Goal: Use online tool/utility: Utilize a website feature to perform a specific function

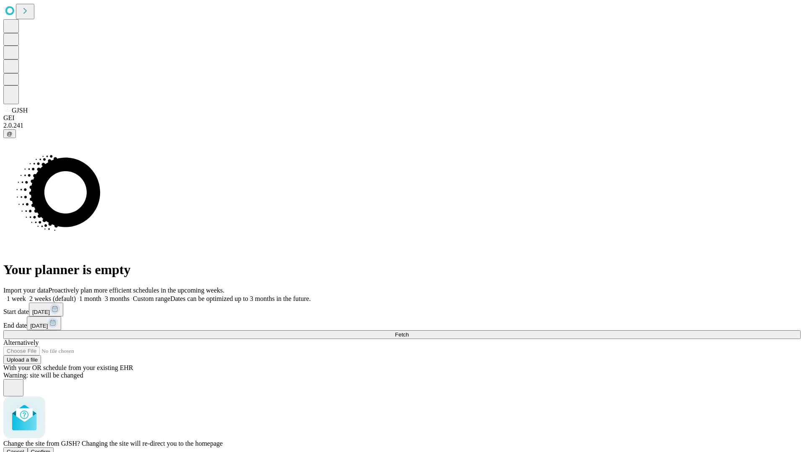
click at [51, 449] on span "Confirm" at bounding box center [41, 452] width 20 height 6
click at [76, 295] on label "2 weeks (default)" at bounding box center [51, 298] width 50 height 7
click at [409, 332] on span "Fetch" at bounding box center [402, 335] width 14 height 6
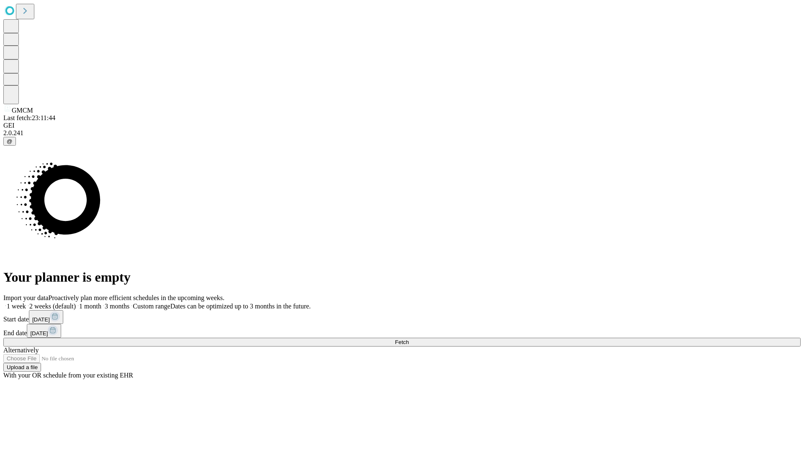
click at [76, 303] on label "2 weeks (default)" at bounding box center [51, 306] width 50 height 7
click at [409, 339] on span "Fetch" at bounding box center [402, 342] width 14 height 6
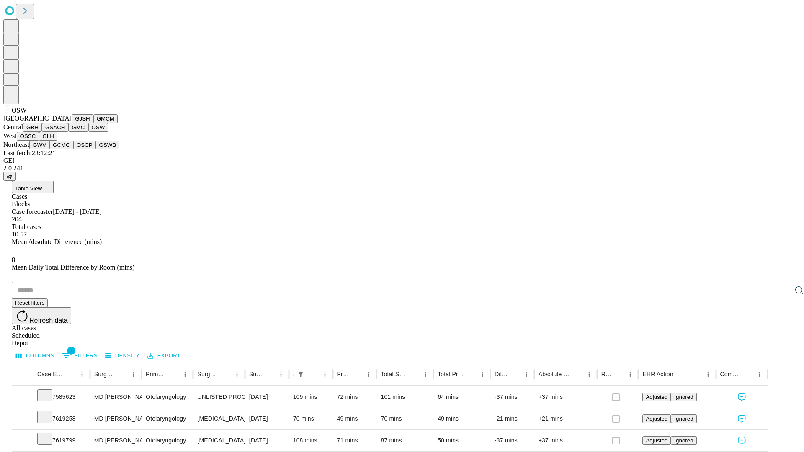
click at [39, 141] on button "OSSC" at bounding box center [28, 136] width 23 height 9
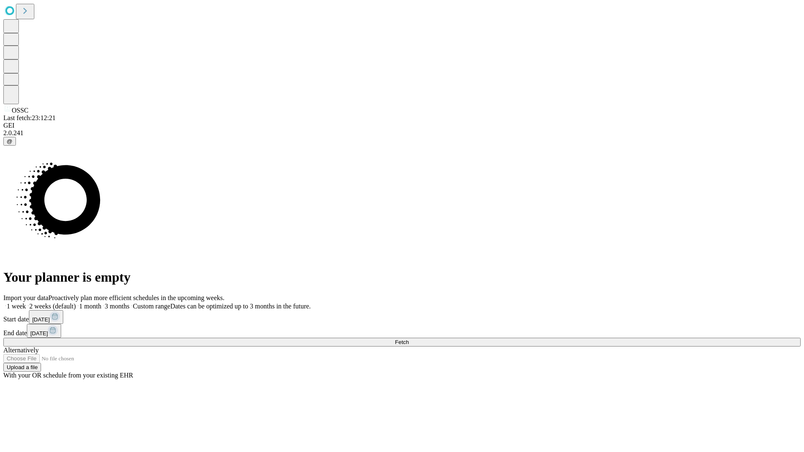
click at [76, 303] on label "2 weeks (default)" at bounding box center [51, 306] width 50 height 7
click at [409, 339] on span "Fetch" at bounding box center [402, 342] width 14 height 6
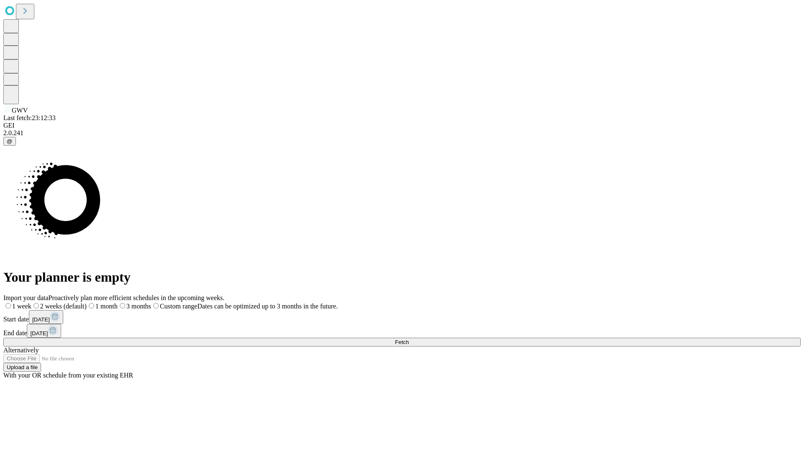
click at [409, 339] on span "Fetch" at bounding box center [402, 342] width 14 height 6
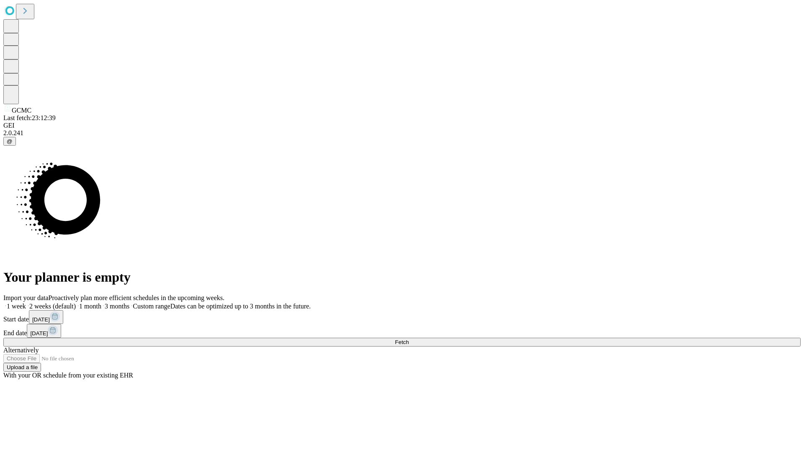
click at [76, 303] on label "2 weeks (default)" at bounding box center [51, 306] width 50 height 7
click at [409, 339] on span "Fetch" at bounding box center [402, 342] width 14 height 6
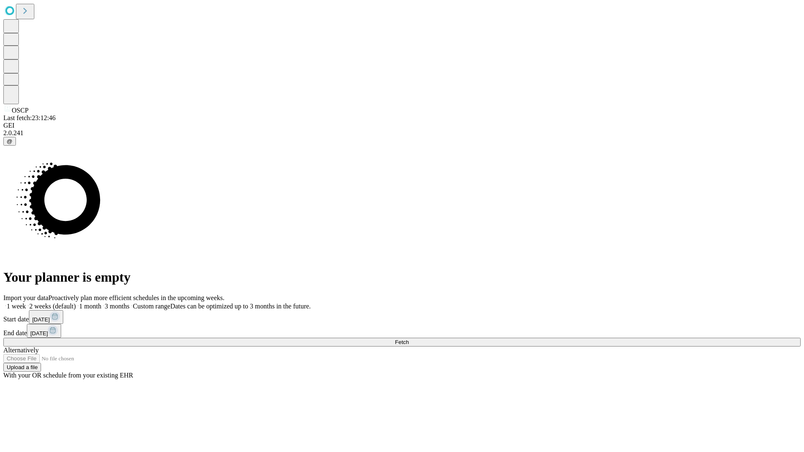
click at [76, 303] on label "2 weeks (default)" at bounding box center [51, 306] width 50 height 7
click at [409, 339] on span "Fetch" at bounding box center [402, 342] width 14 height 6
